Goal: Task Accomplishment & Management: Use online tool/utility

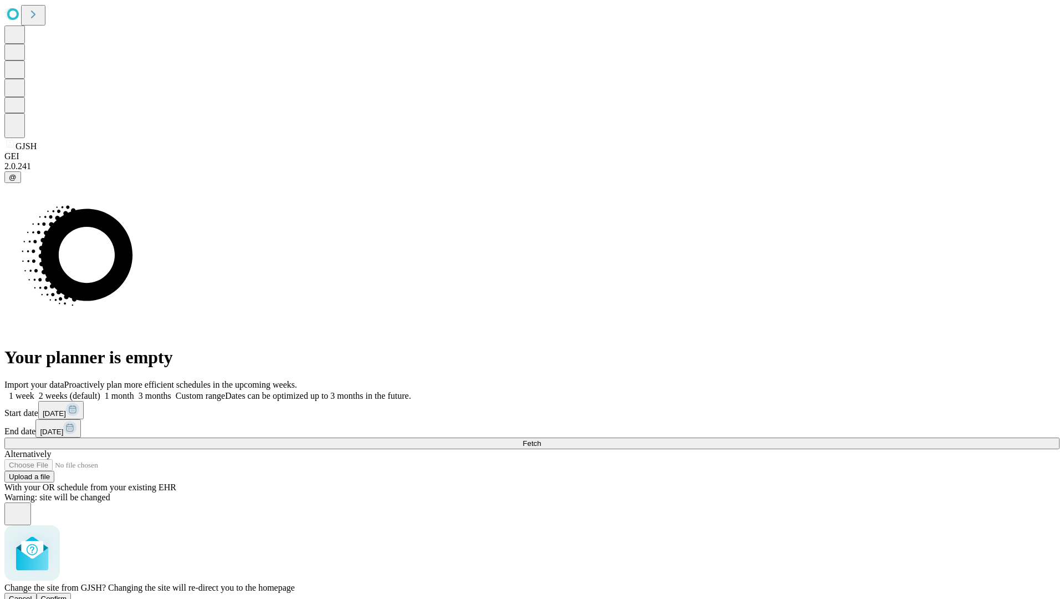
click at [67, 594] on span "Confirm" at bounding box center [54, 598] width 26 height 8
click at [100, 391] on label "2 weeks (default)" at bounding box center [67, 395] width 66 height 9
click at [541, 439] on span "Fetch" at bounding box center [532, 443] width 18 height 8
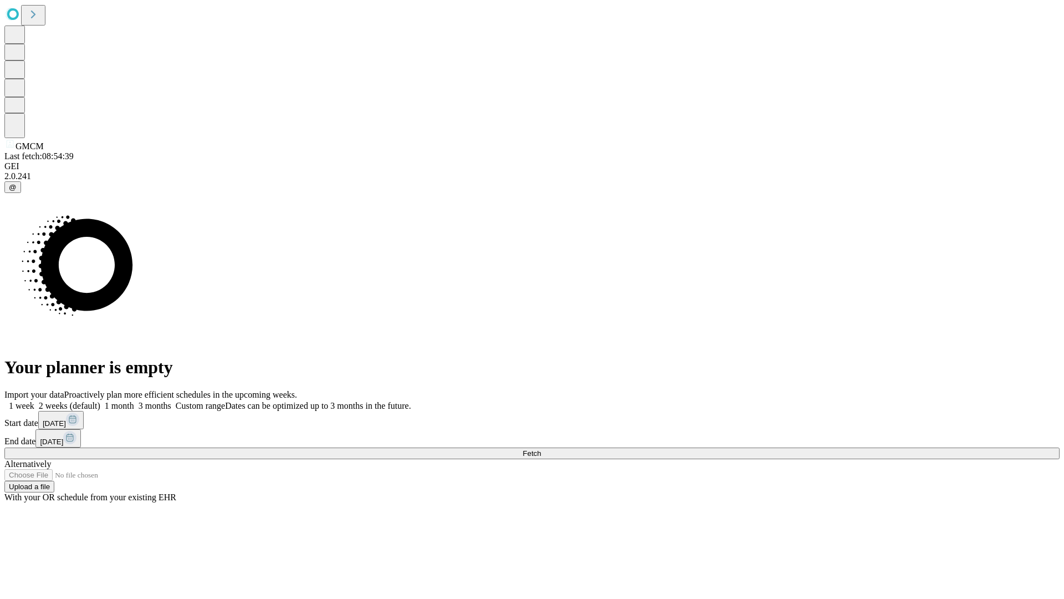
click at [100, 401] on label "2 weeks (default)" at bounding box center [67, 405] width 66 height 9
click at [541, 449] on span "Fetch" at bounding box center [532, 453] width 18 height 8
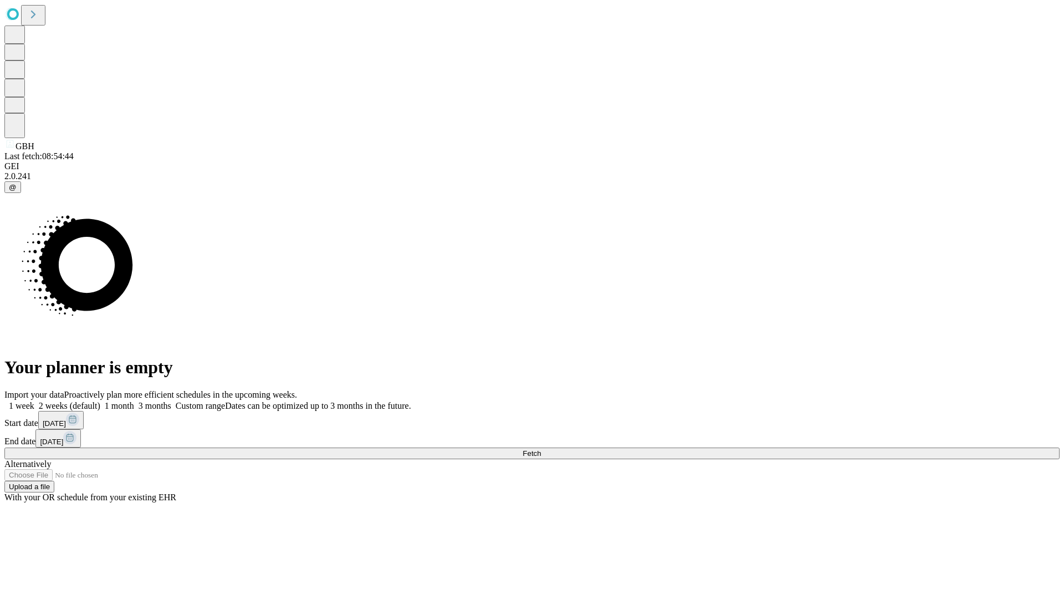
click at [100, 401] on label "2 weeks (default)" at bounding box center [67, 405] width 66 height 9
click at [541, 449] on span "Fetch" at bounding box center [532, 453] width 18 height 8
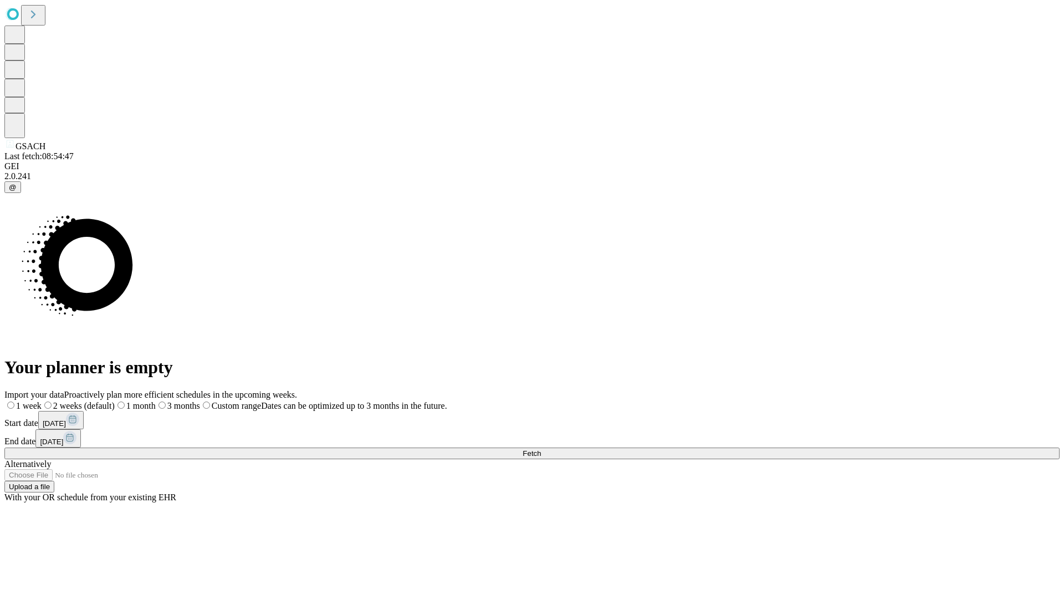
click at [541, 449] on span "Fetch" at bounding box center [532, 453] width 18 height 8
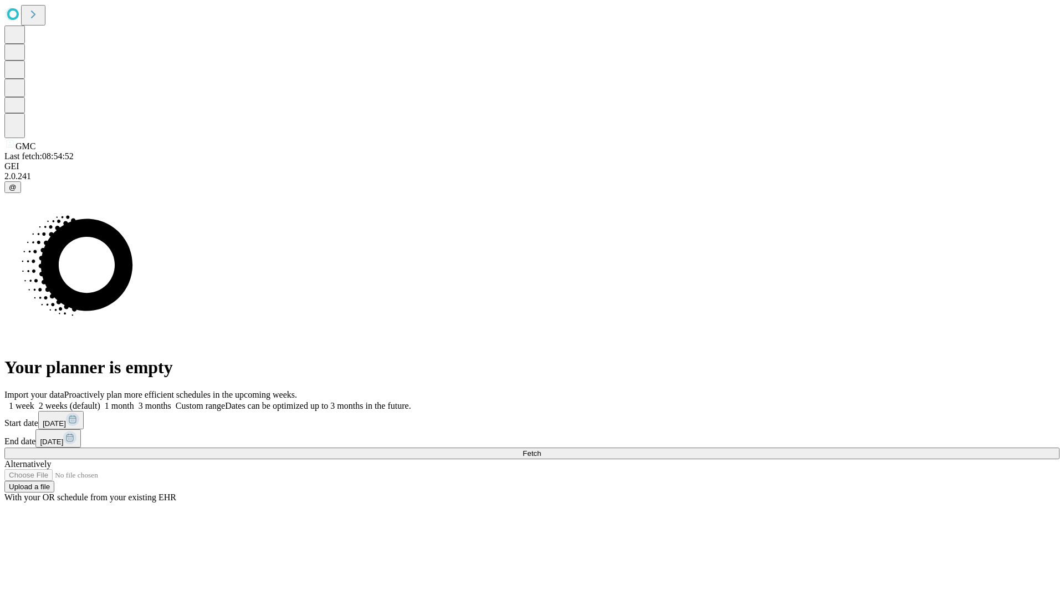
click at [100, 401] on label "2 weeks (default)" at bounding box center [67, 405] width 66 height 9
click at [541, 449] on span "Fetch" at bounding box center [532, 453] width 18 height 8
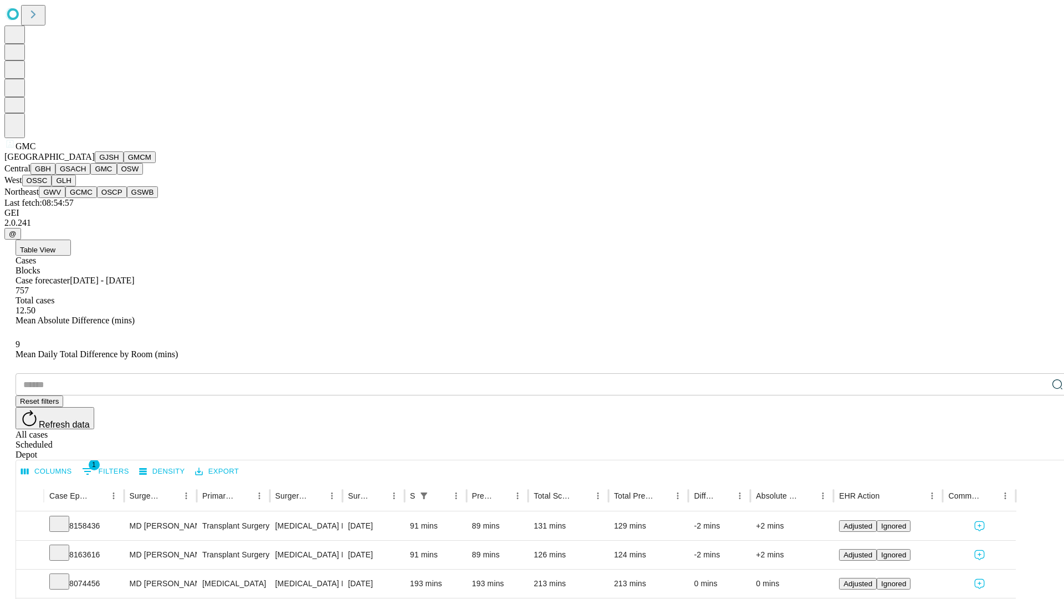
click at [117, 175] on button "OSW" at bounding box center [130, 169] width 27 height 12
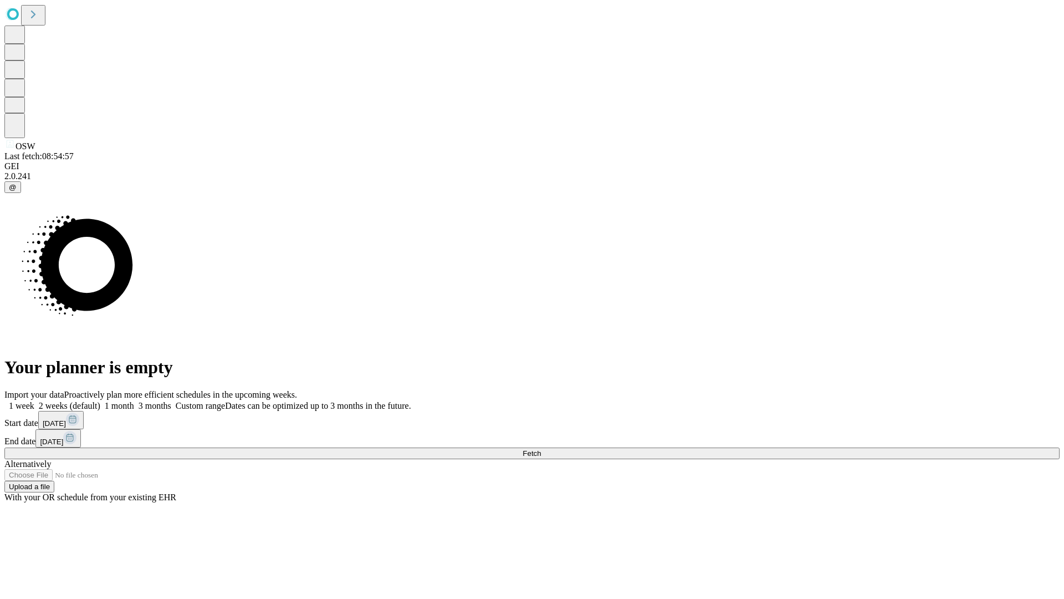
click at [100, 401] on label "2 weeks (default)" at bounding box center [67, 405] width 66 height 9
click at [541, 449] on span "Fetch" at bounding box center [532, 453] width 18 height 8
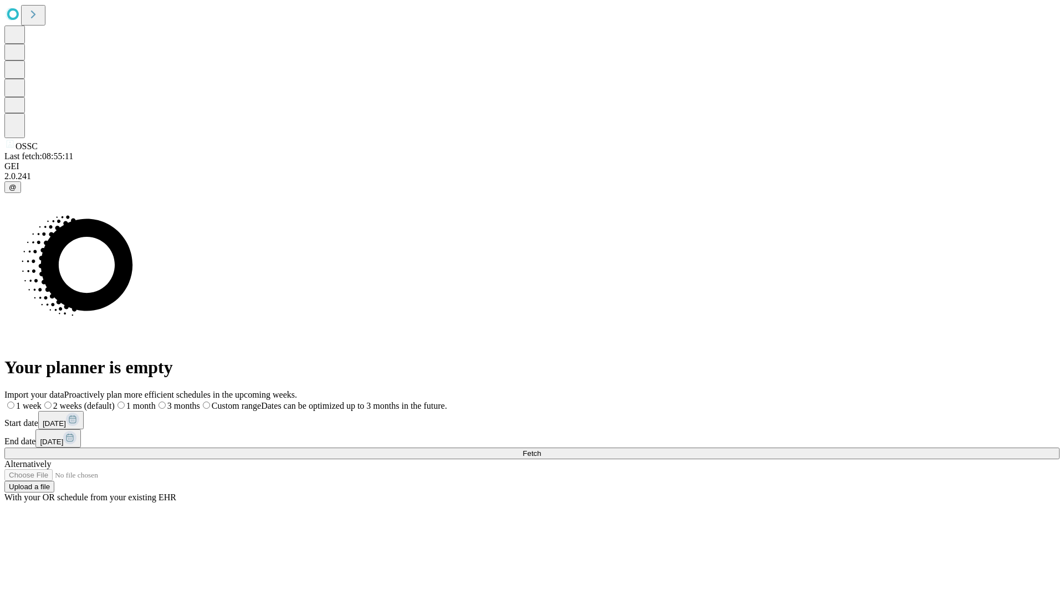
click at [115, 401] on label "2 weeks (default)" at bounding box center [78, 405] width 73 height 9
click at [541, 449] on span "Fetch" at bounding box center [532, 453] width 18 height 8
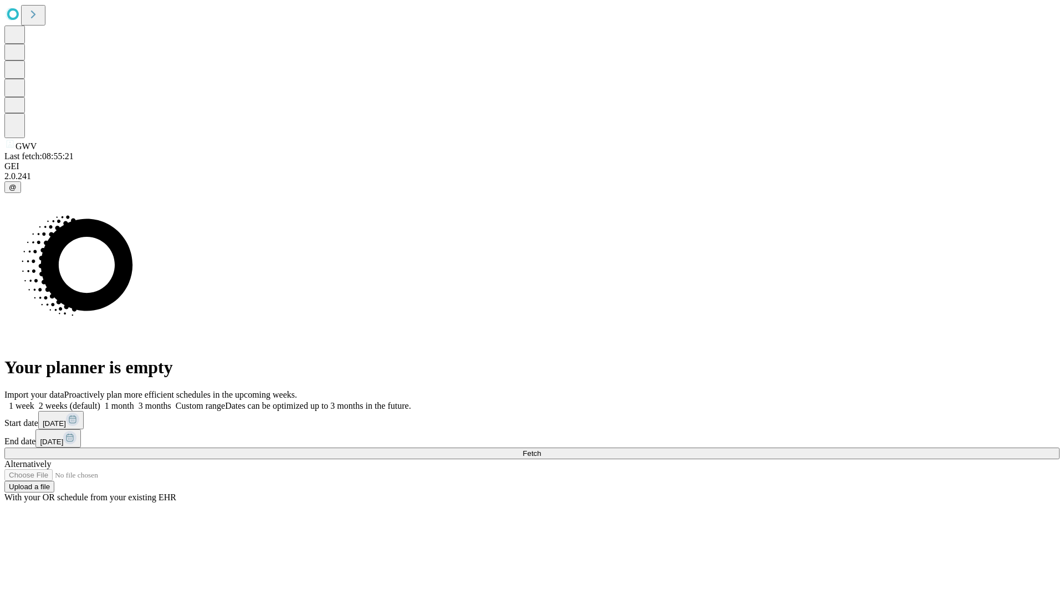
click at [541, 449] on span "Fetch" at bounding box center [532, 453] width 18 height 8
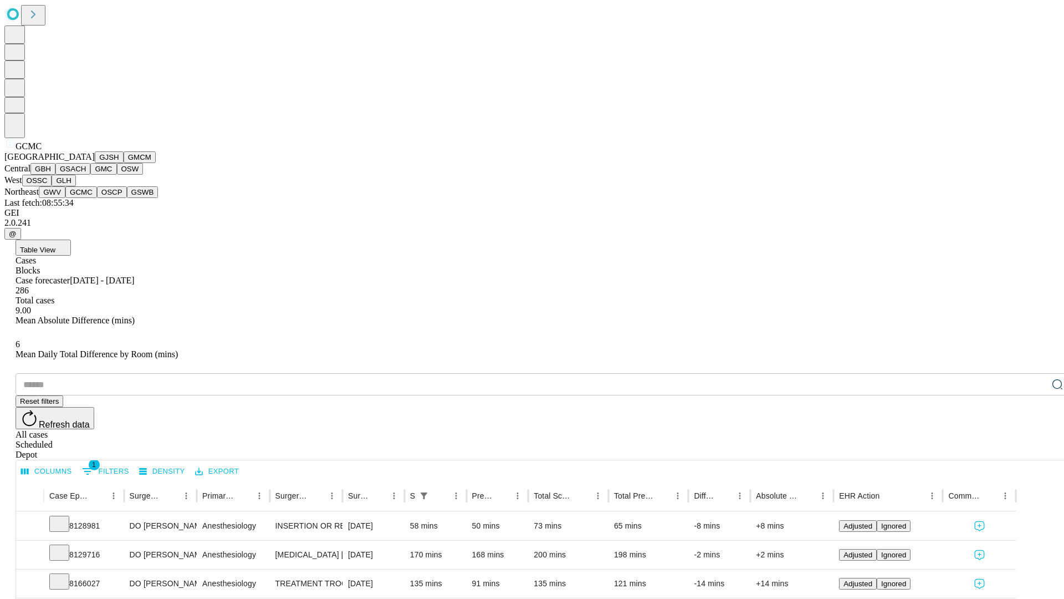
click at [97, 198] on button "OSCP" at bounding box center [112, 192] width 30 height 12
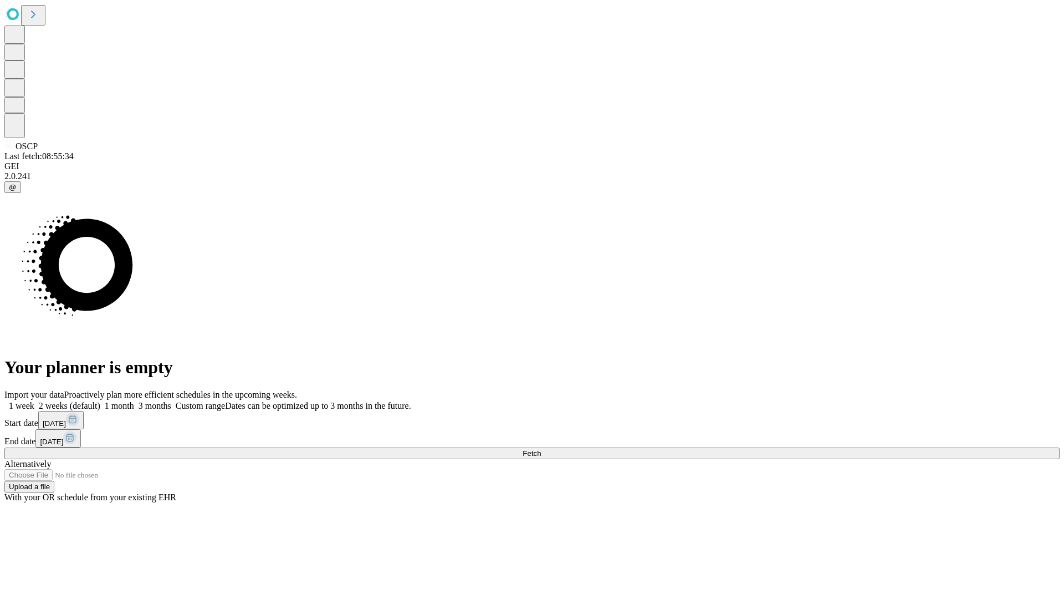
click at [100, 401] on label "2 weeks (default)" at bounding box center [67, 405] width 66 height 9
click at [541, 449] on span "Fetch" at bounding box center [532, 453] width 18 height 8
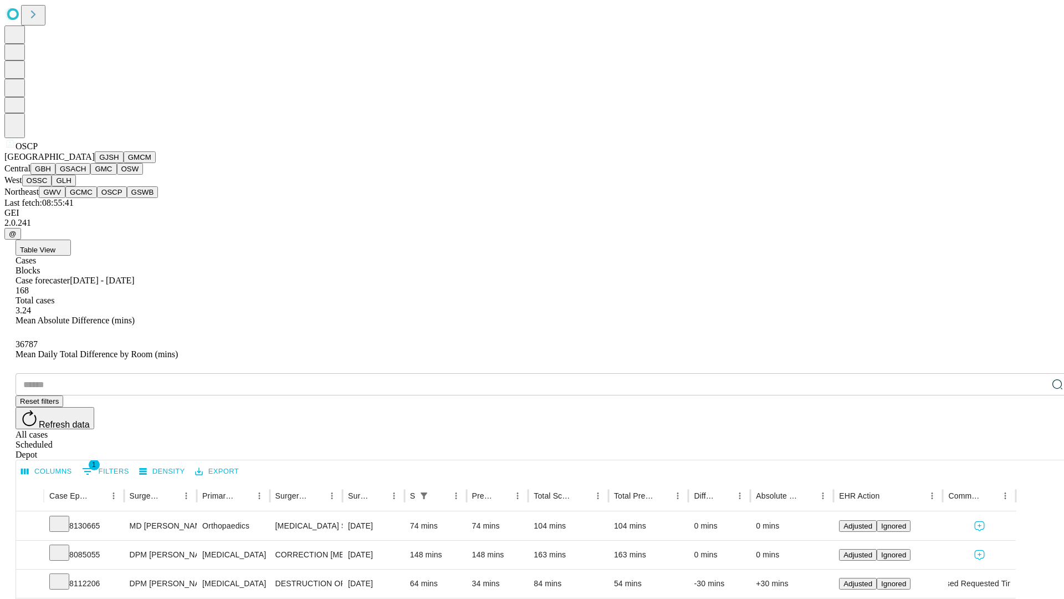
click at [127, 198] on button "GSWB" at bounding box center [143, 192] width 32 height 12
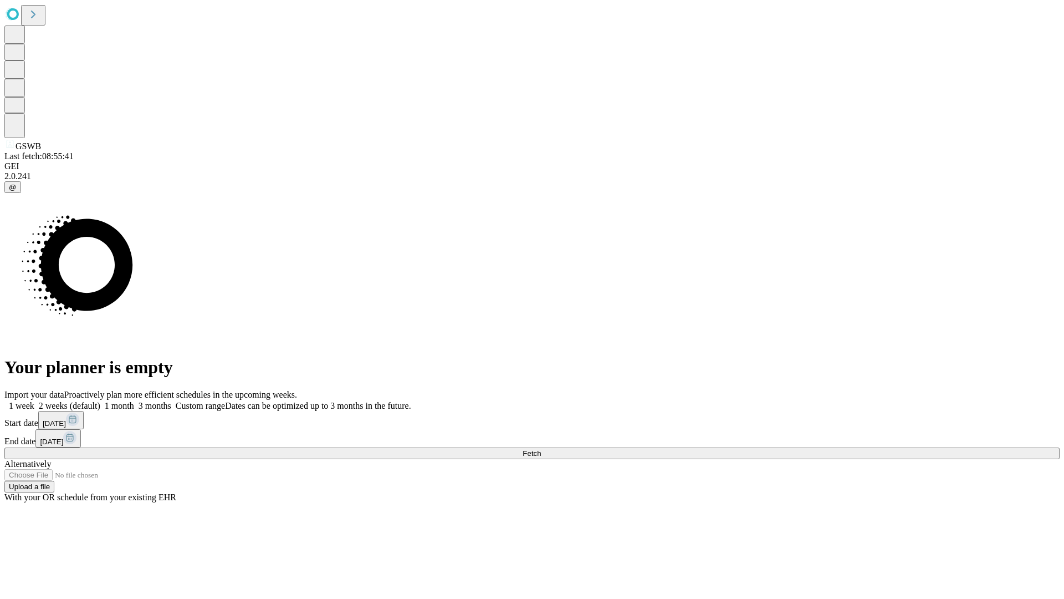
click at [100, 401] on label "2 weeks (default)" at bounding box center [67, 405] width 66 height 9
click at [541, 449] on span "Fetch" at bounding box center [532, 453] width 18 height 8
